Goal: Transaction & Acquisition: Purchase product/service

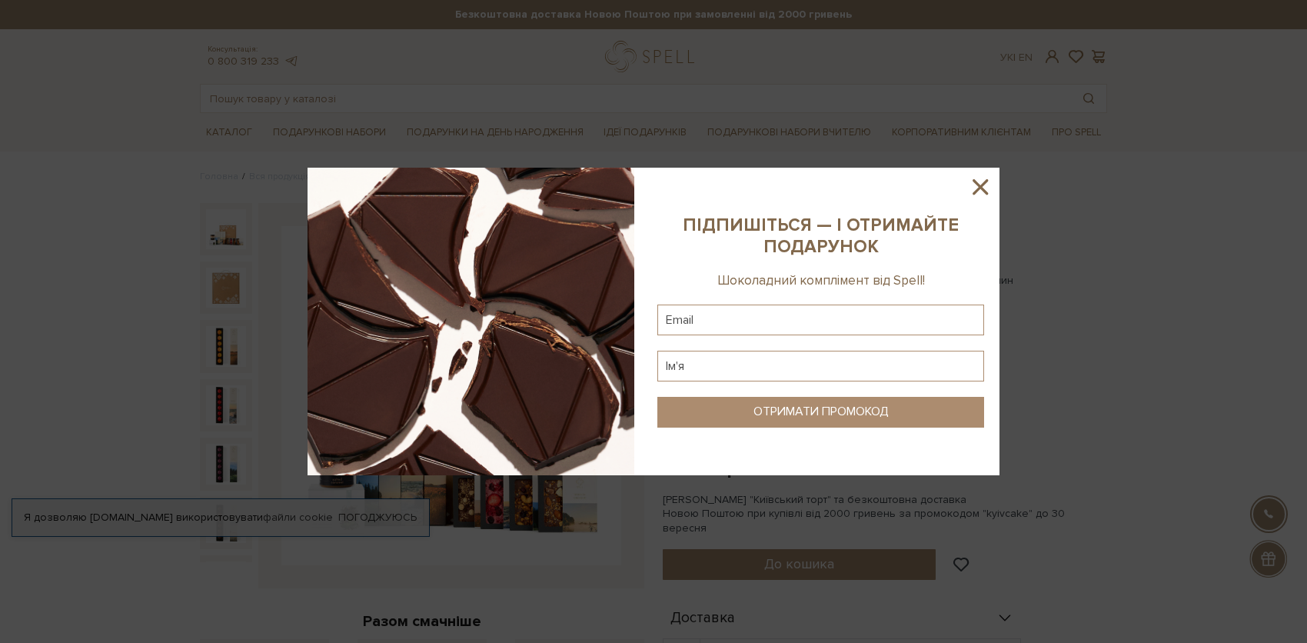
click at [972, 186] on icon at bounding box center [980, 187] width 26 height 26
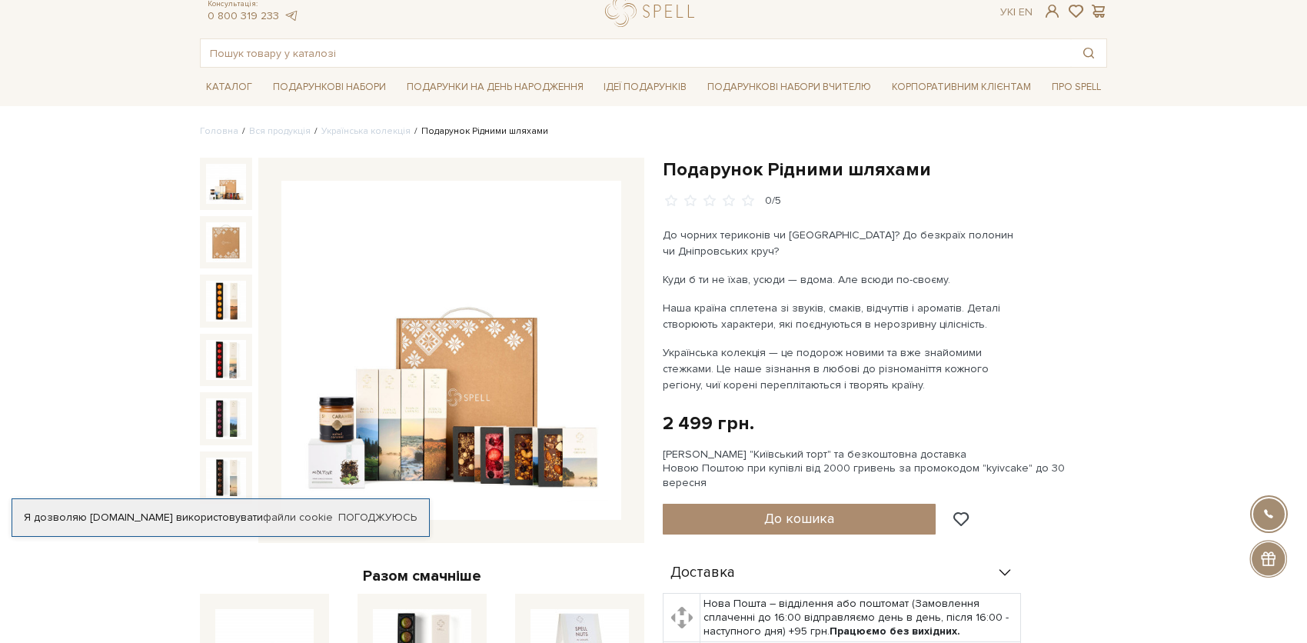
scroll to position [77, 0]
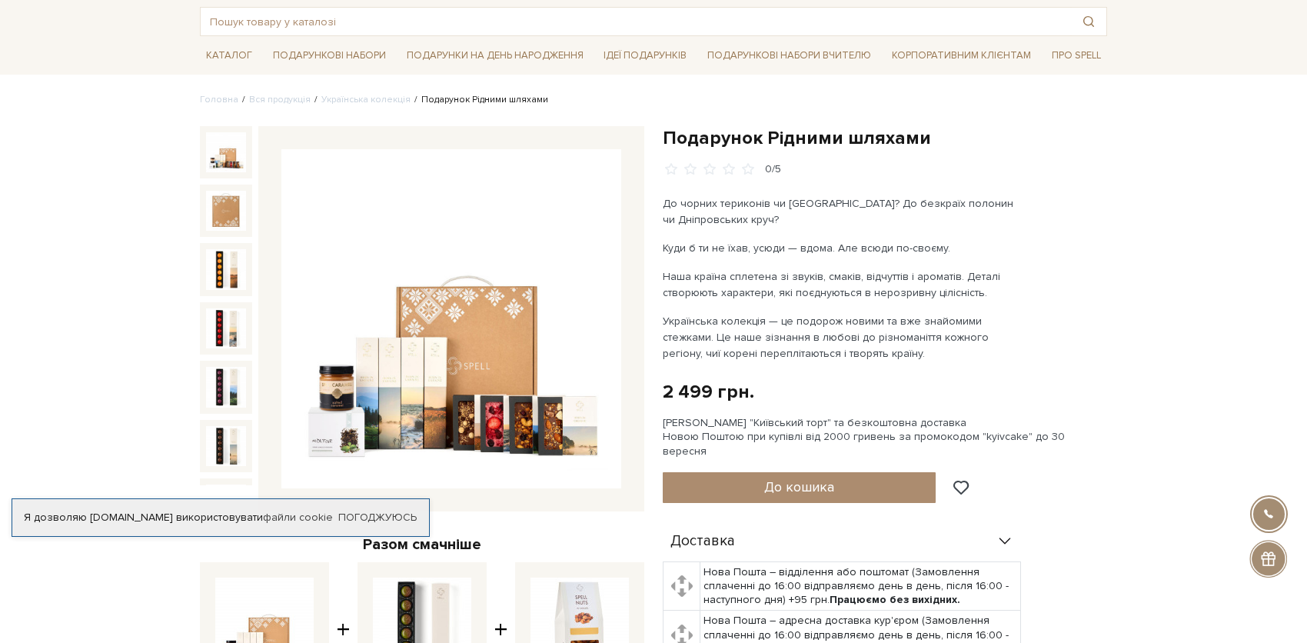
click at [475, 368] on img at bounding box center [451, 319] width 340 height 340
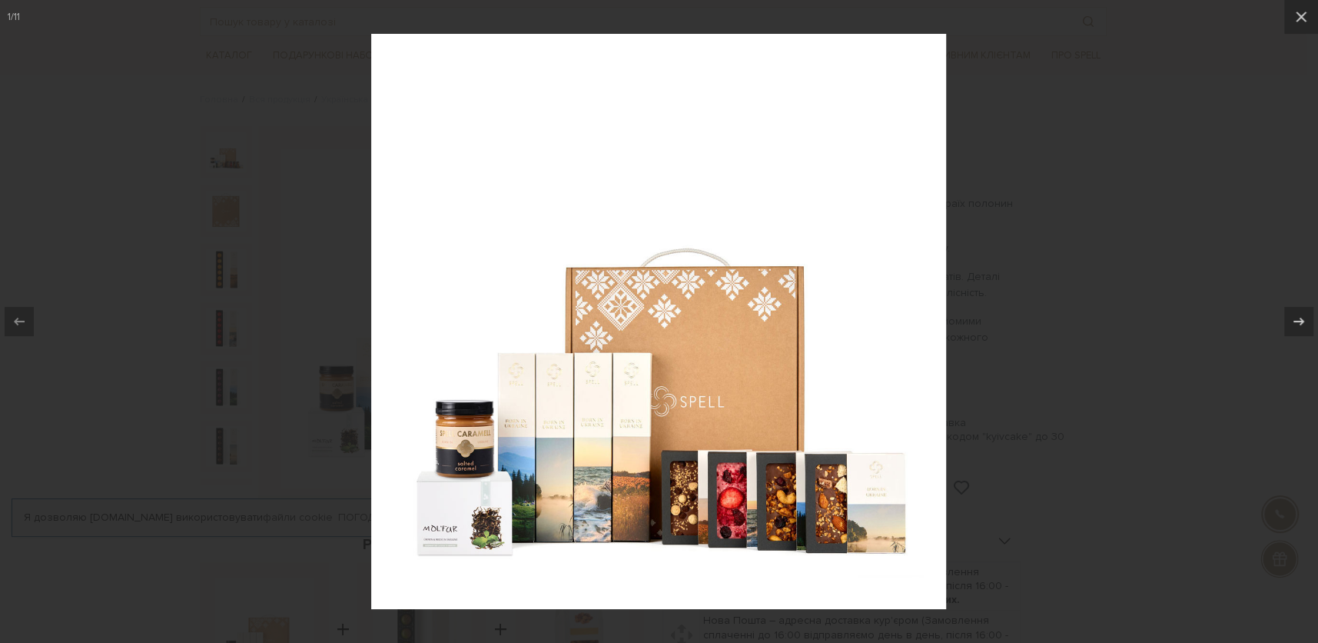
click at [652, 436] on img at bounding box center [658, 321] width 575 height 575
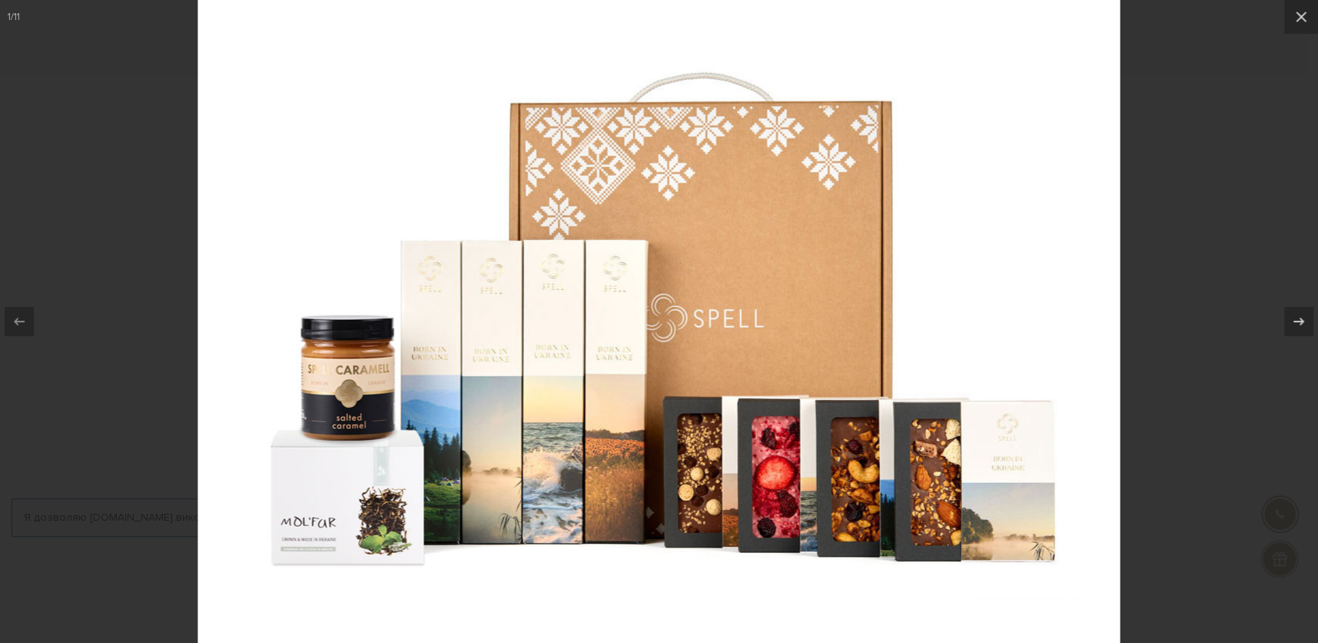
drag, startPoint x: 442, startPoint y: 523, endPoint x: 467, endPoint y: 459, distance: 68.7
click at [467, 459] on img at bounding box center [659, 190] width 922 height 922
click at [446, 479] on img at bounding box center [659, 190] width 922 height 922
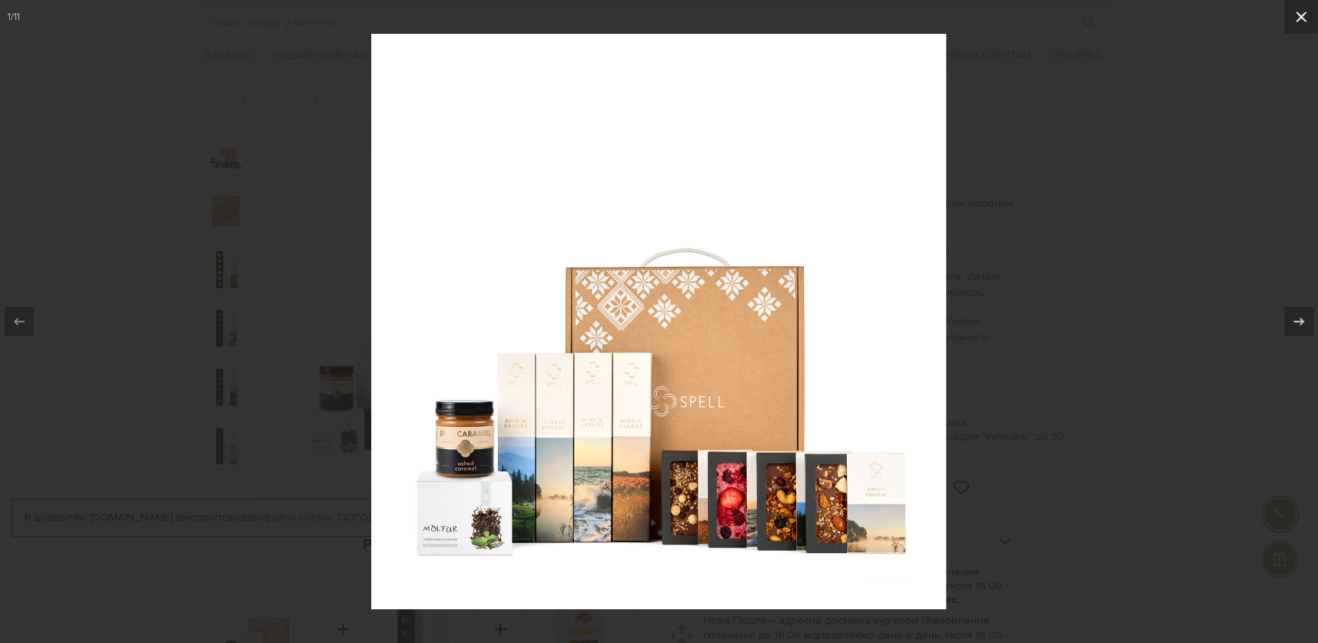
drag, startPoint x: 582, startPoint y: 449, endPoint x: 1306, endPoint y: 14, distance: 844.7
click at [1306, 14] on icon at bounding box center [1301, 17] width 18 height 18
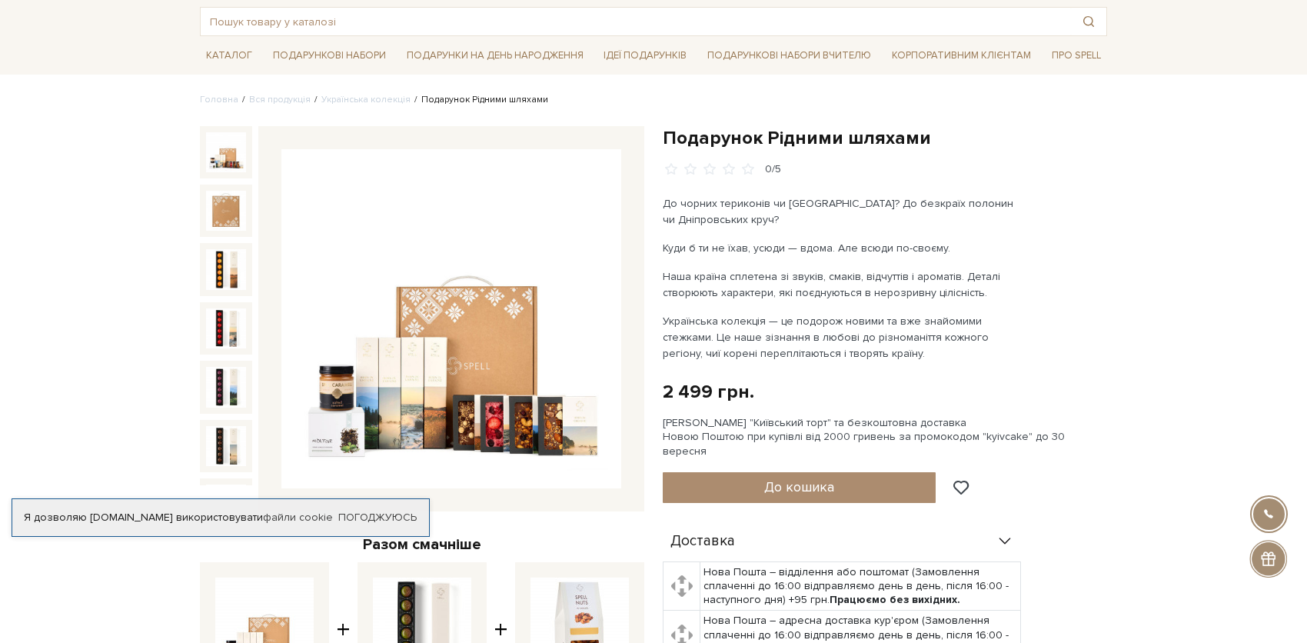
click at [1027, 326] on div "Подарунок Рідними шляхами 0/5 До чорних териконів чи Чорного моря? До безкраїх …" at bounding box center [885, 502] width 444 height 753
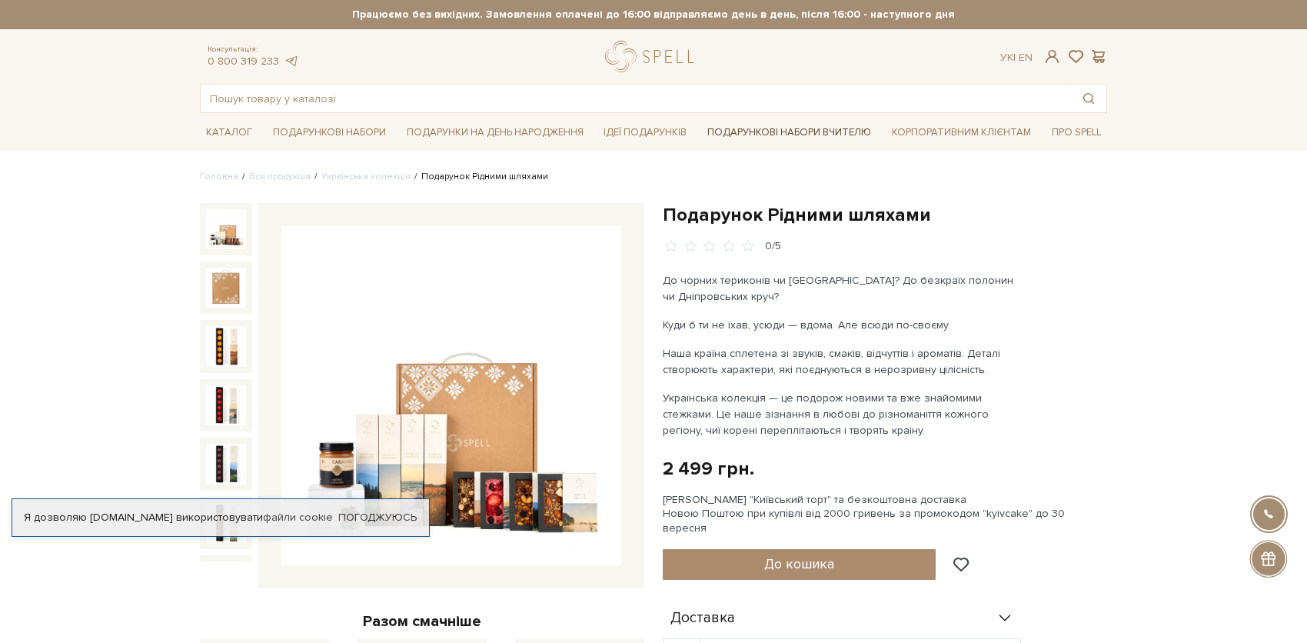
click at [763, 128] on link "Подарункові набори Вчителю" at bounding box center [789, 132] width 176 height 26
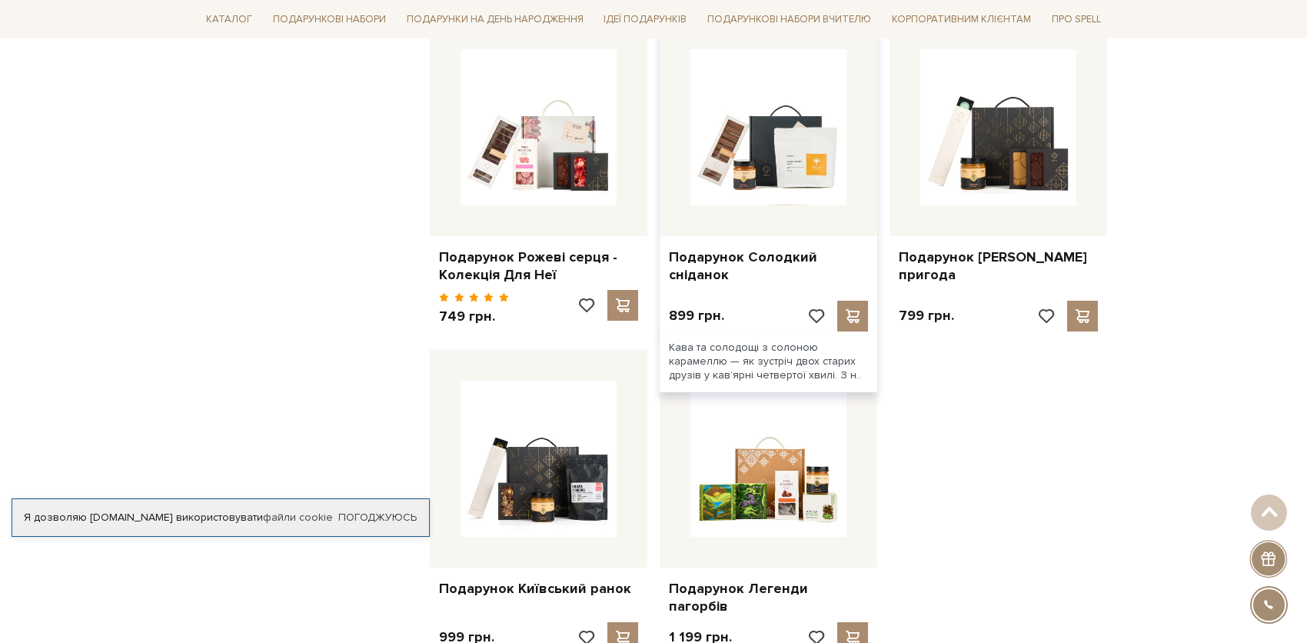
scroll to position [1845, 0]
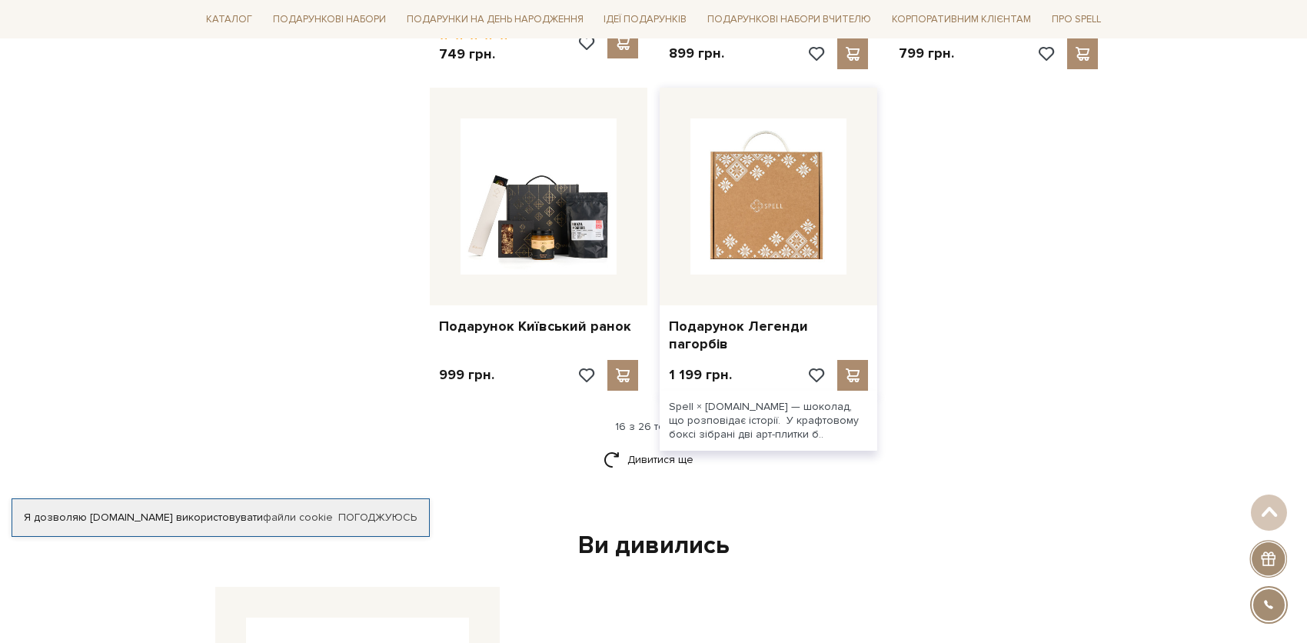
click at [747, 214] on img at bounding box center [768, 196] width 156 height 156
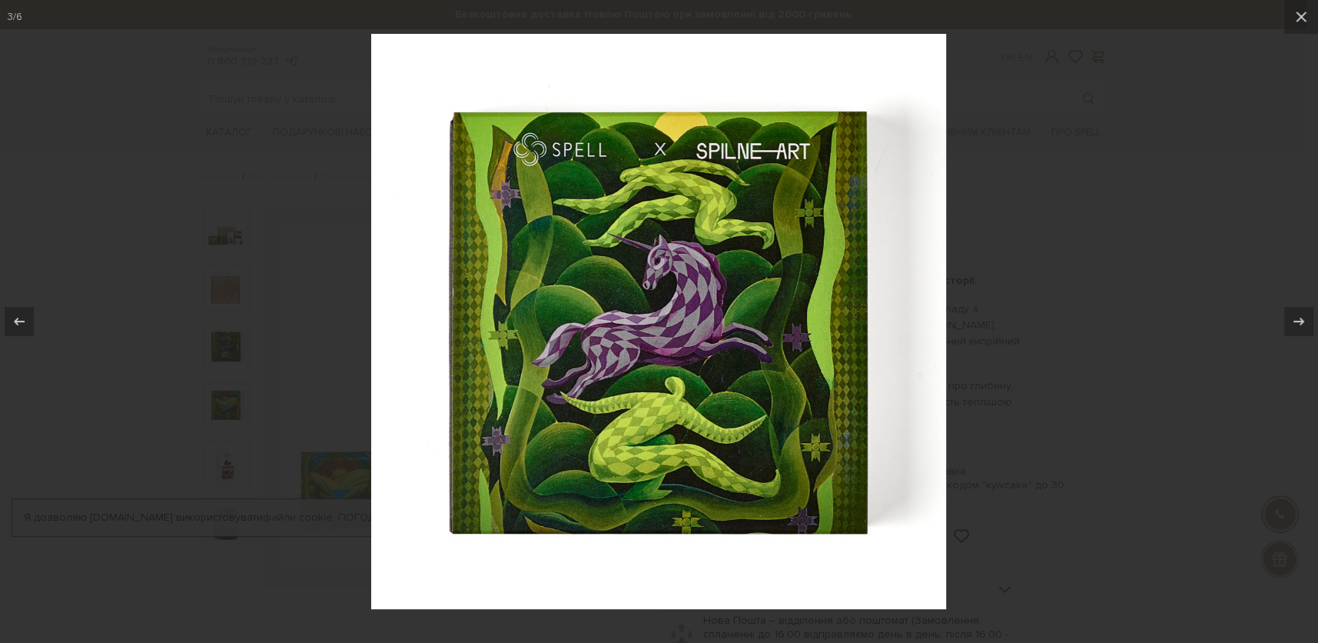
click at [1189, 341] on div at bounding box center [659, 321] width 1318 height 643
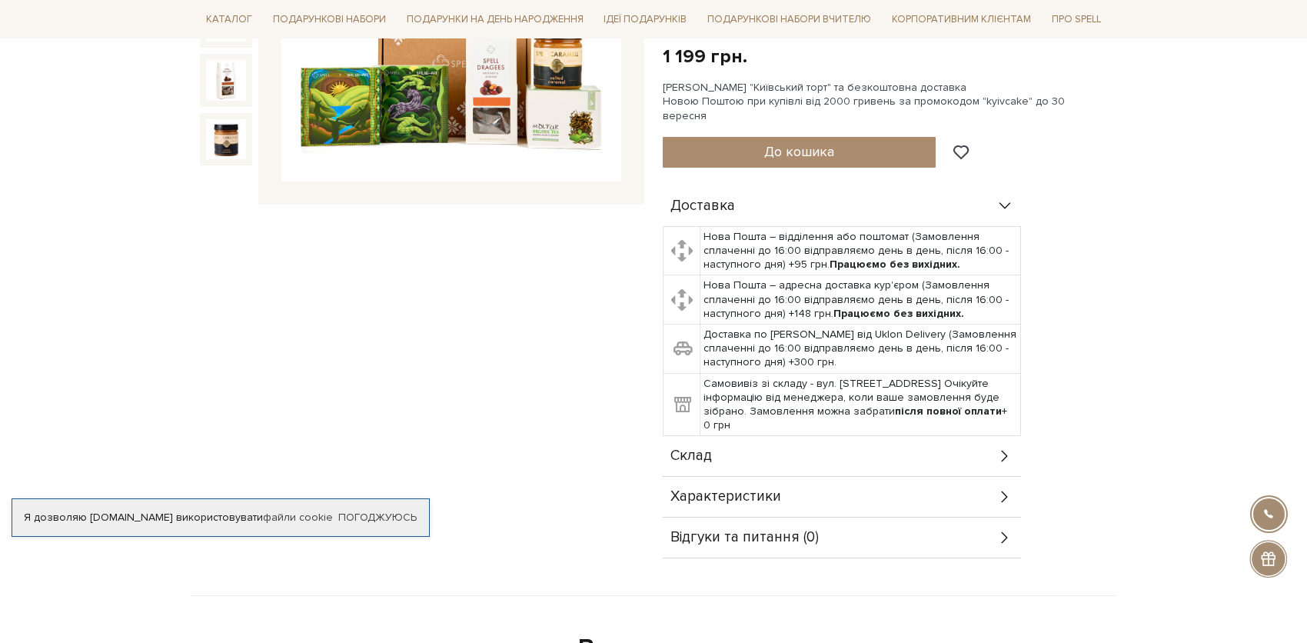
scroll to position [615, 0]
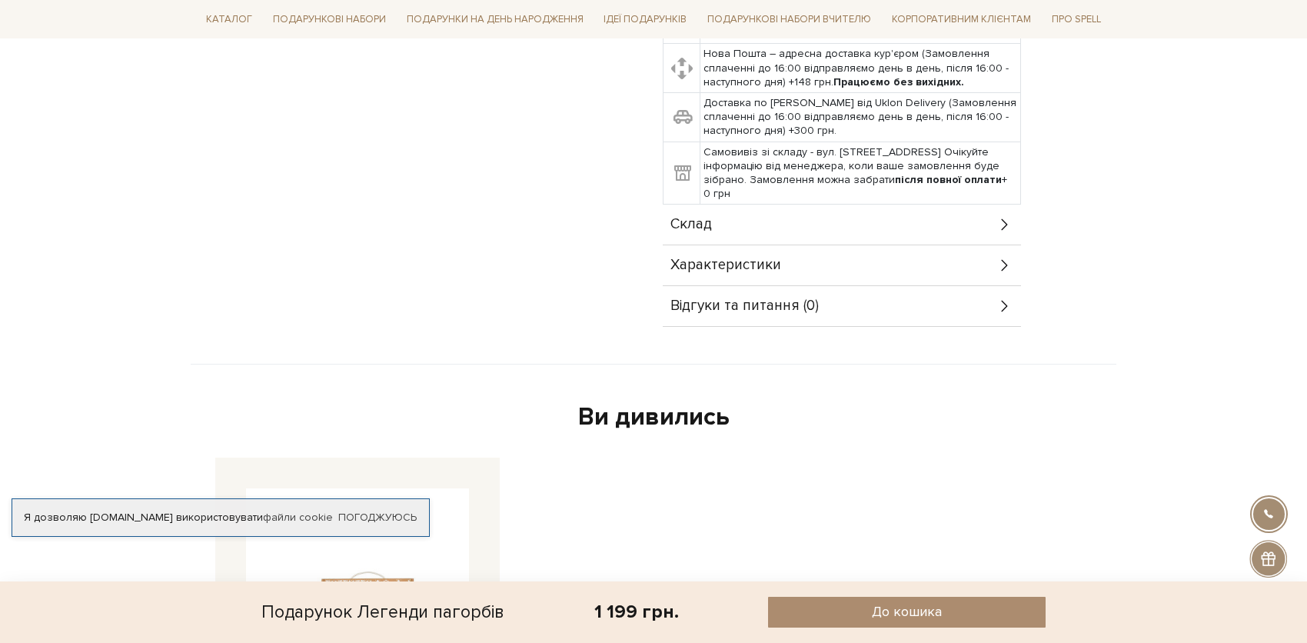
click at [1005, 216] on icon at bounding box center [1004, 224] width 17 height 17
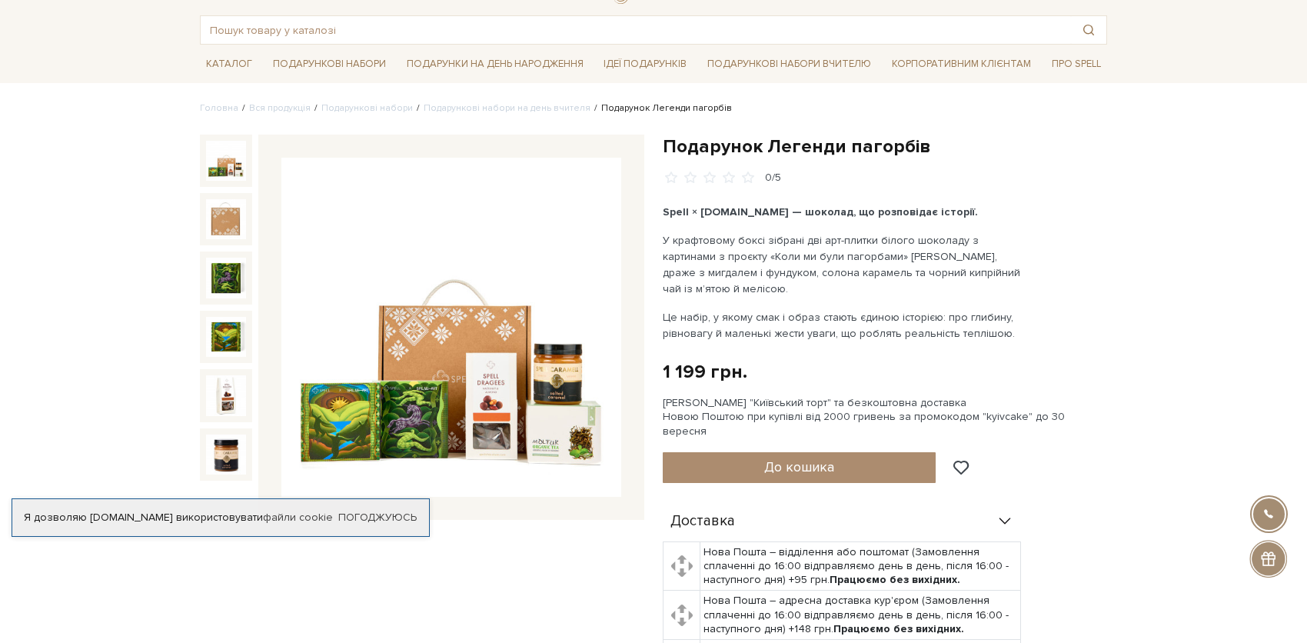
scroll to position [231, 0]
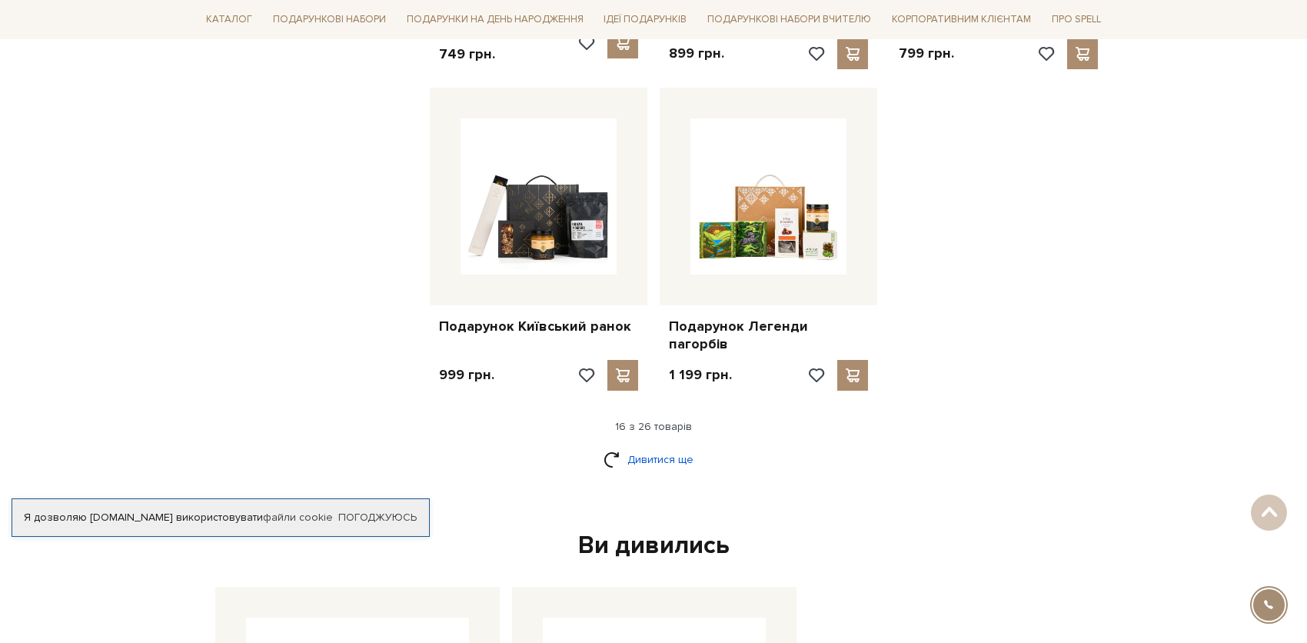
scroll to position [1845, 0]
click at [646, 446] on link "Дивитися ще" at bounding box center [653, 459] width 100 height 27
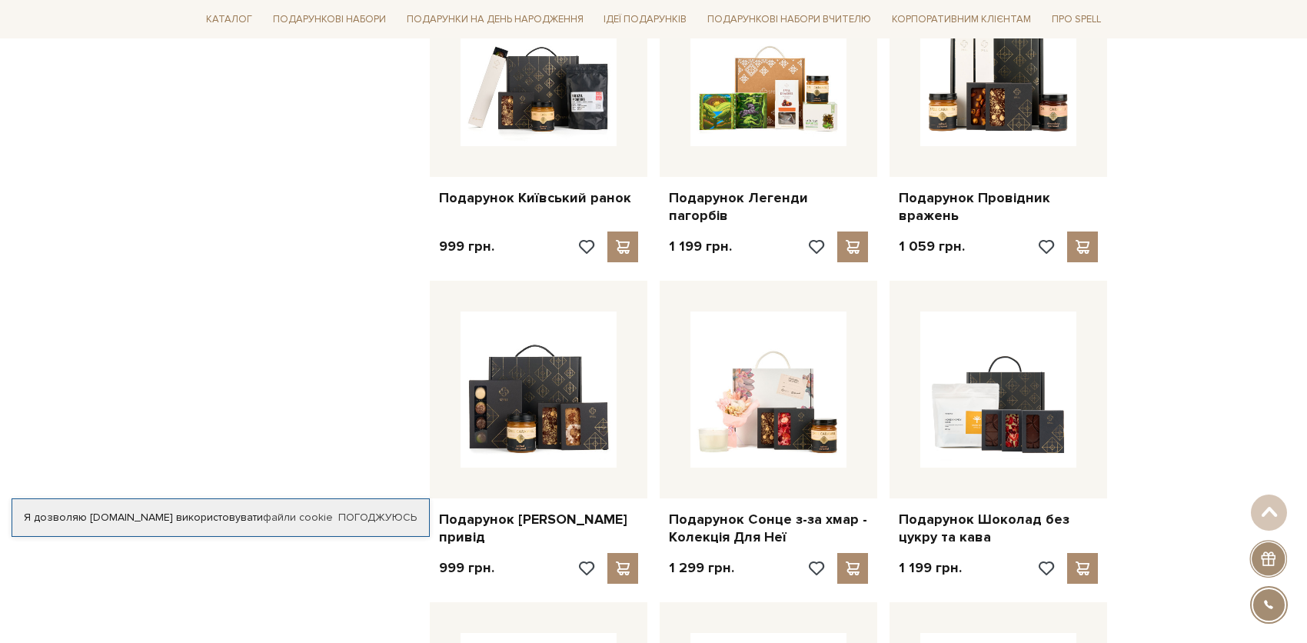
scroll to position [1998, 0]
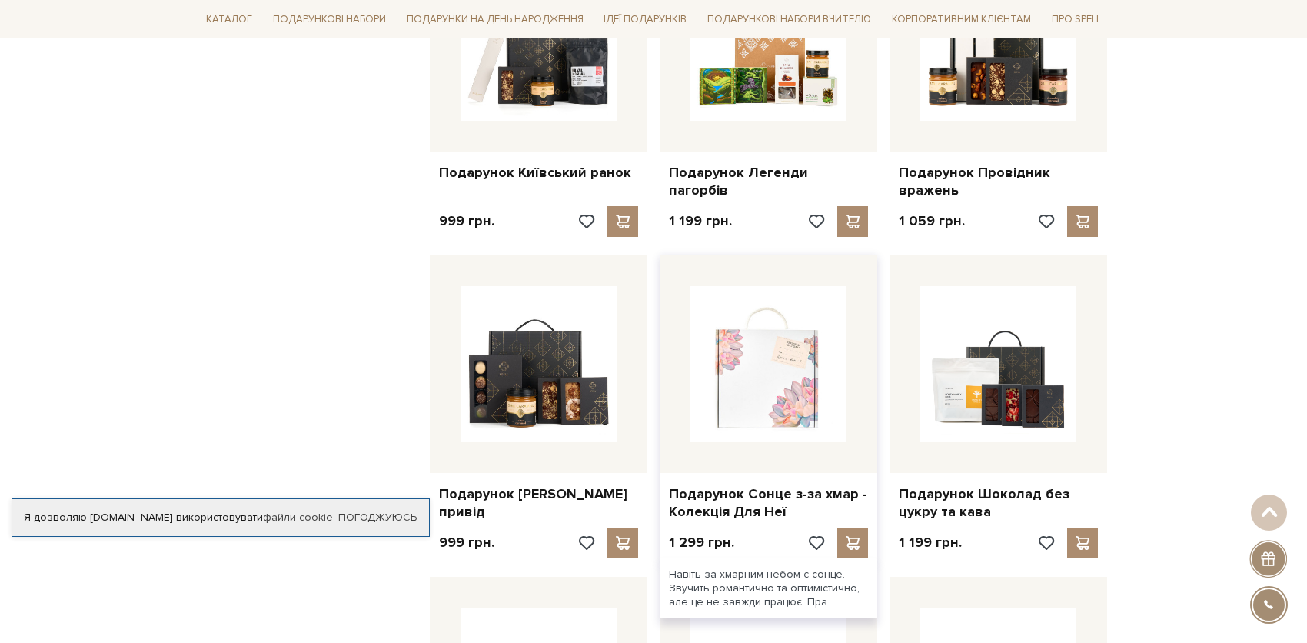
click at [770, 374] on img at bounding box center [768, 364] width 156 height 156
